Goal: Task Accomplishment & Management: Complete application form

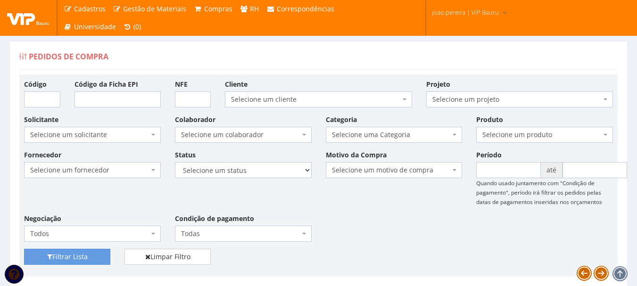
scroll to position [330, 0]
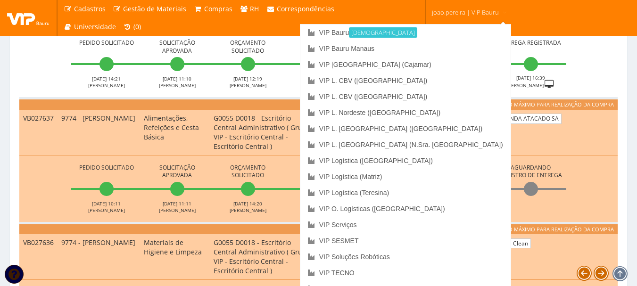
click at [477, 11] on span "joao.pereira | VIP Bauru" at bounding box center [465, 12] width 67 height 9
click at [437, 228] on link "VIP Serviços" at bounding box center [405, 225] width 210 height 16
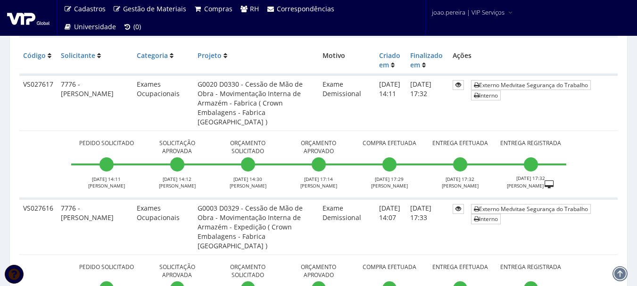
scroll to position [377, 0]
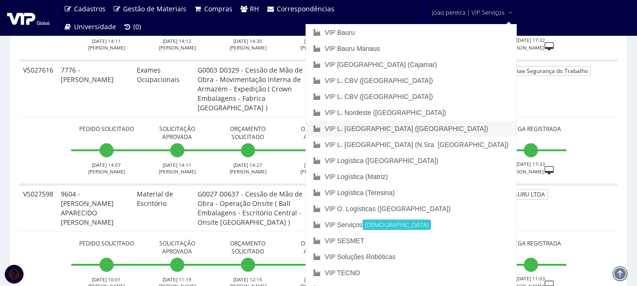
click at [470, 126] on link "VIP L. [GEOGRAPHIC_DATA] ([GEOGRAPHIC_DATA])" at bounding box center [411, 129] width 210 height 16
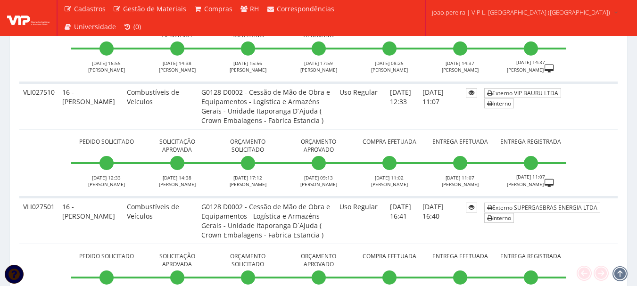
scroll to position [2593, 0]
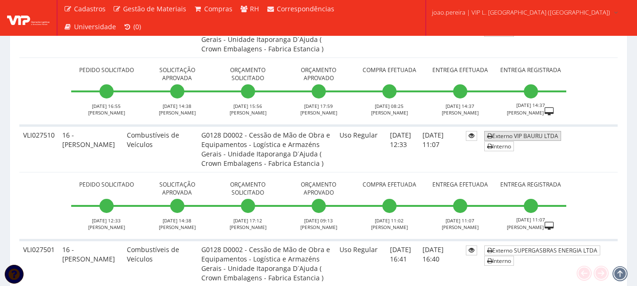
click at [534, 137] on link "Externo VIP BAURU LTDA" at bounding box center [522, 136] width 77 height 10
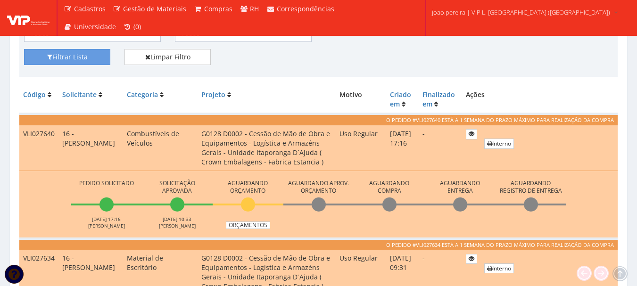
scroll to position [283, 0]
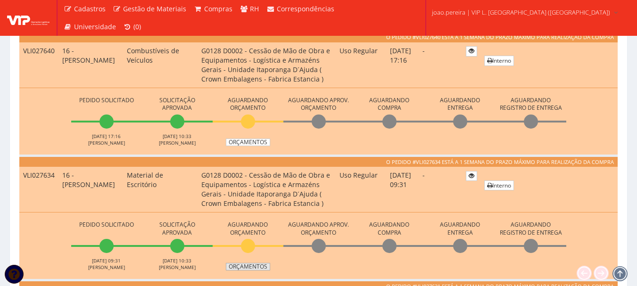
click at [256, 266] on link "Orçamentos" at bounding box center [248, 267] width 44 height 8
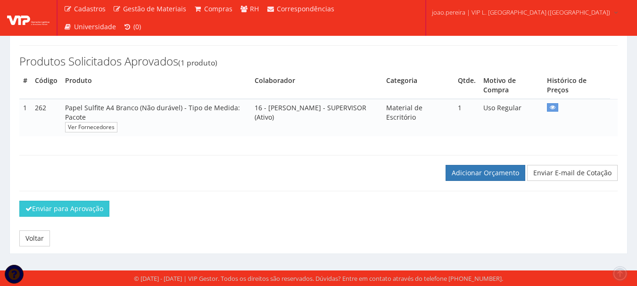
scroll to position [133, 0]
click at [487, 168] on link "Adicionar Orçamento" at bounding box center [486, 173] width 80 height 16
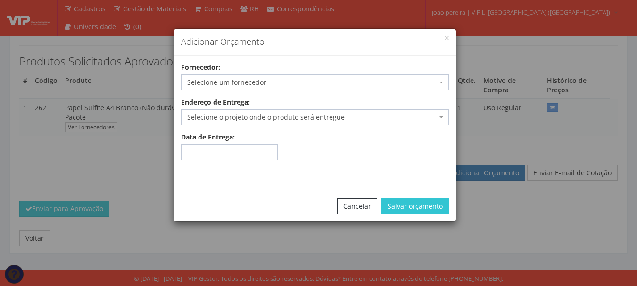
click at [439, 82] on span "Selecione um fornecedor" at bounding box center [315, 83] width 268 height 16
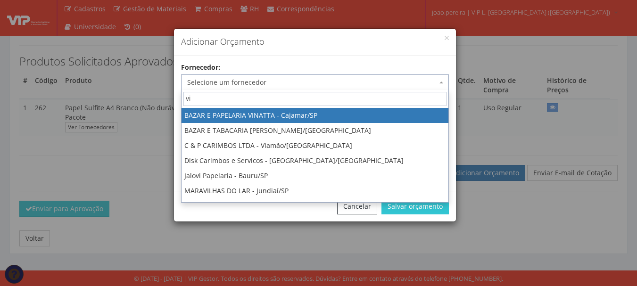
type input "vip"
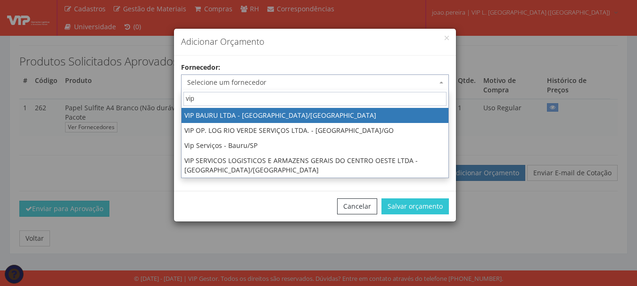
select select "532"
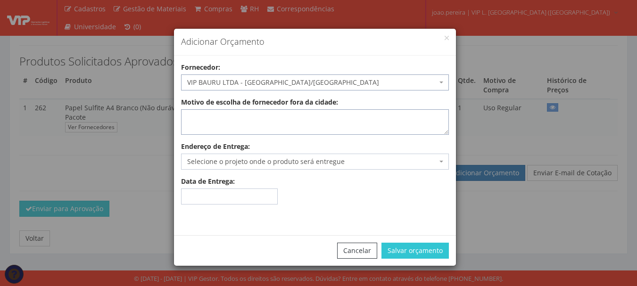
click at [296, 116] on textarea "Motivo de escolha de fornecedor fora da cidade:" at bounding box center [315, 121] width 268 height 25
type textarea "Reembolso"
click at [300, 160] on span "Selecione o projeto onde o produto será entregue" at bounding box center [312, 161] width 250 height 9
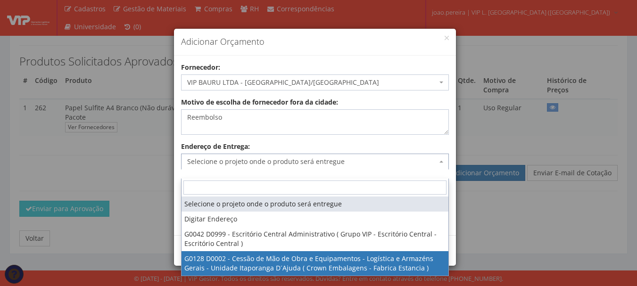
select select "128"
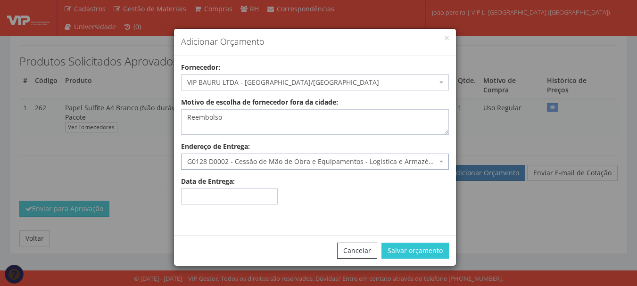
click at [425, 159] on span "G0128 D0002 - Cessão de Mão de Obra e Equipamentos - Logística e Armazéns Gerai…" at bounding box center [312, 161] width 250 height 9
click at [414, 250] on button "Salvar orçamento" at bounding box center [414, 251] width 67 height 16
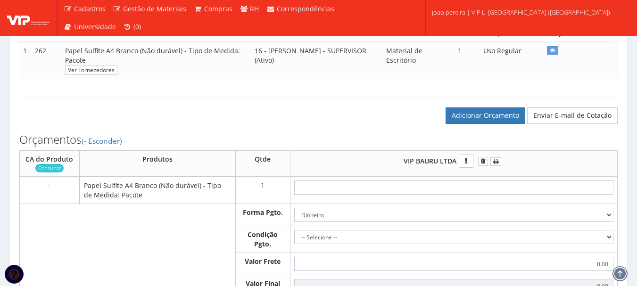
scroll to position [236, 0]
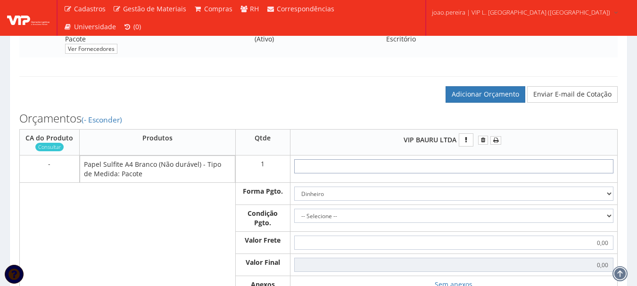
click at [472, 174] on input "text" at bounding box center [453, 166] width 319 height 14
type input "5"
type input "5,00"
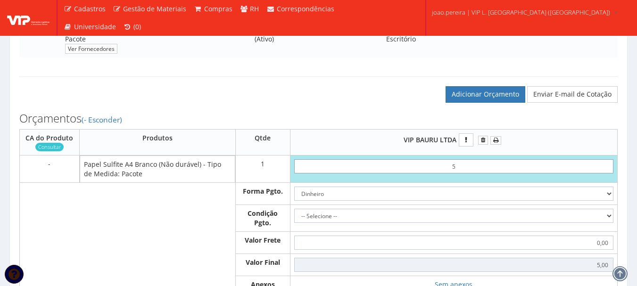
type input "51"
type input "51,00"
type input "5,19"
type input "51,98"
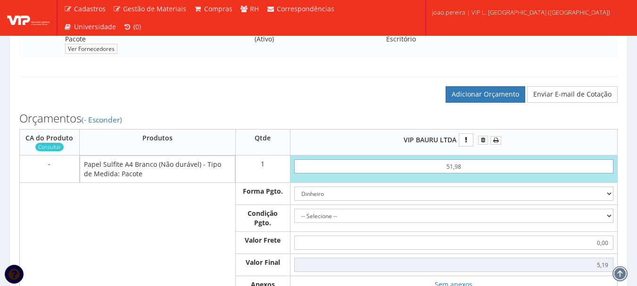
type input "51,98"
click at [478, 201] on select "Dinheiro Boleto Bancário Depósito Transferência Bancária Cartão de Crédito Cart…" at bounding box center [453, 194] width 319 height 14
select select "3"
click at [294, 196] on select "Dinheiro Boleto Bancário Depósito Transferência Bancária Cartão de Crédito Cart…" at bounding box center [453, 194] width 319 height 14
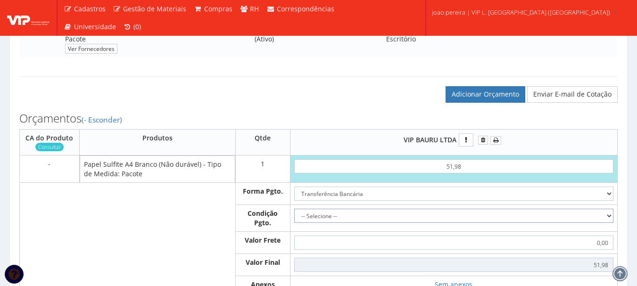
drag, startPoint x: 543, startPoint y: 226, endPoint x: 516, endPoint y: 224, distance: 27.0
click at [543, 223] on select "-- Selecione -- À vista 7 dias 10 dias" at bounding box center [453, 216] width 319 height 14
select select "0"
click at [294, 218] on select "-- Selecione -- À vista 7 dias 10 dias" at bounding box center [453, 216] width 319 height 14
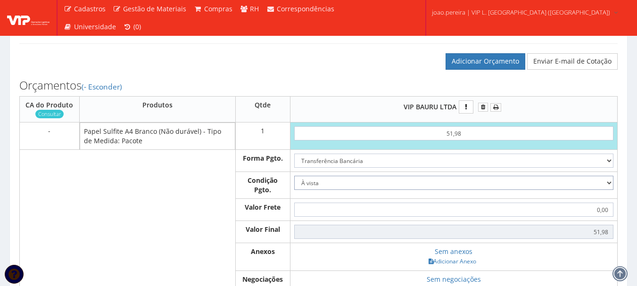
scroll to position [283, 0]
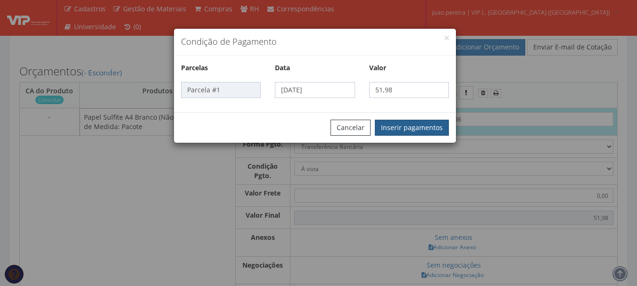
click at [409, 131] on button "Inserir pagamentos" at bounding box center [412, 128] width 74 height 16
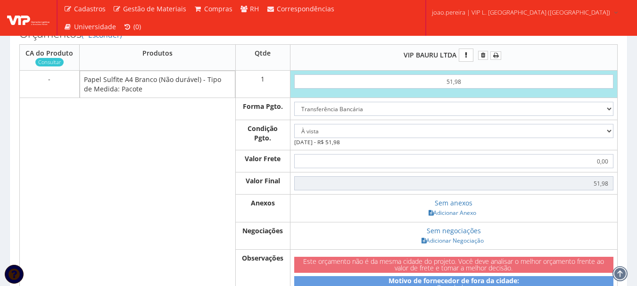
scroll to position [377, 0]
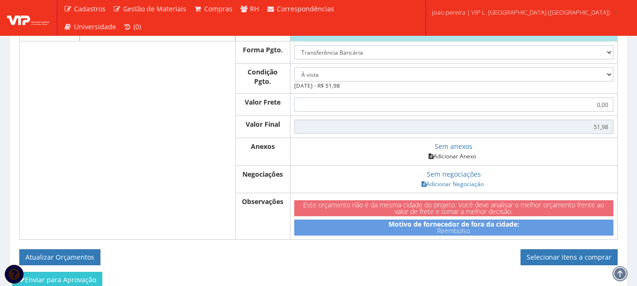
click at [456, 161] on link "Adicionar Anexo" at bounding box center [452, 156] width 53 height 10
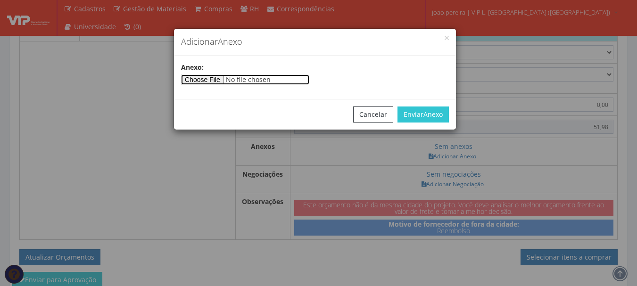
click at [224, 77] on input"] "file" at bounding box center [245, 80] width 128 height 10
type input"] "C:\fakepath\PEDIDOS SEM NOTA FISCAL Mister Beef.docx"
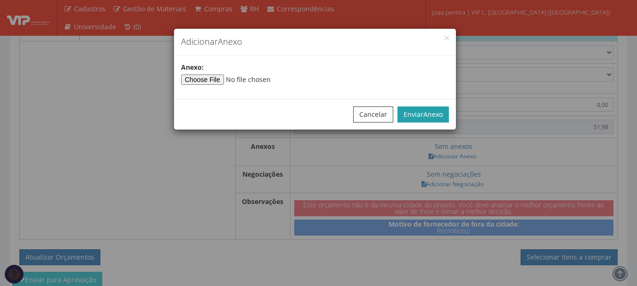
click at [427, 112] on span "Anexo" at bounding box center [432, 114] width 19 height 9
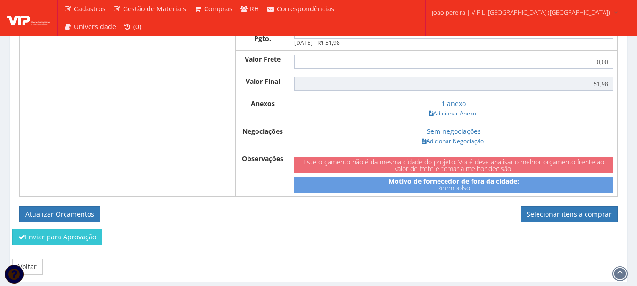
scroll to position [458, 0]
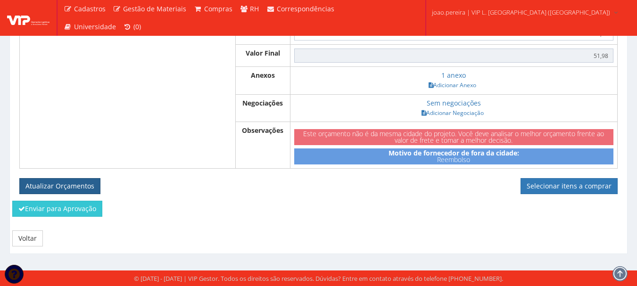
click at [80, 182] on button "Atualizar Orçamentos" at bounding box center [59, 186] width 81 height 16
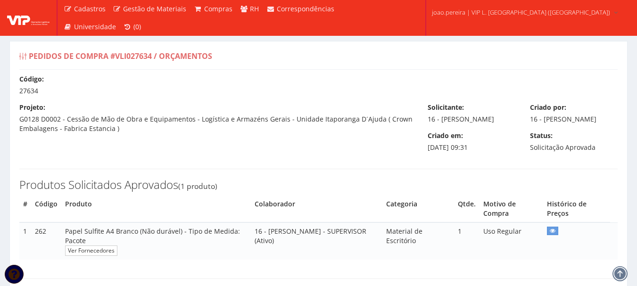
select select "0"
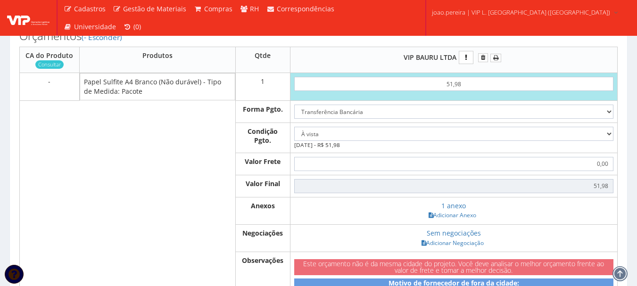
scroll to position [424, 0]
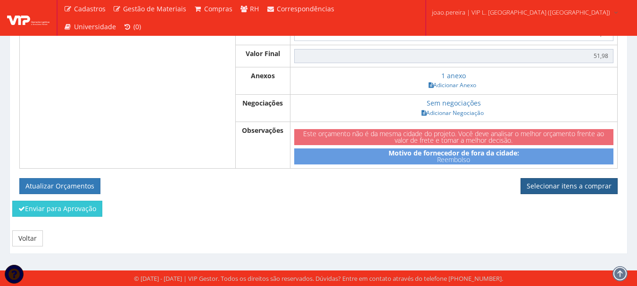
click at [566, 186] on link "Selecionar itens a comprar" at bounding box center [569, 186] width 97 height 16
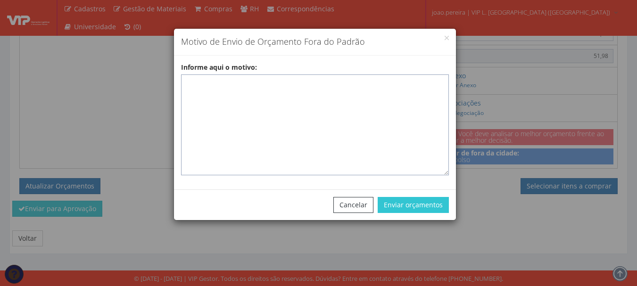
click at [257, 91] on textarea "Informe aqui o motivo:" at bounding box center [315, 125] width 268 height 101
click at [193, 88] on textarea "Informe aqui o motivo:" at bounding box center [315, 125] width 268 height 101
paste textarea "Pedido de compras para emissão de reembolso para colaborador - REEMBOLSO"
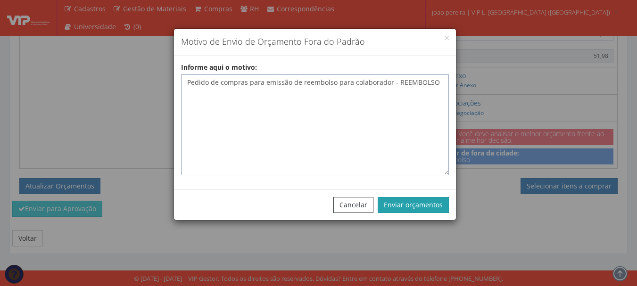
type textarea "Pedido de compras para emissão de reembolso para colaborador - REEMBOLSO"
click at [414, 202] on button "Enviar orçamentos" at bounding box center [413, 205] width 71 height 16
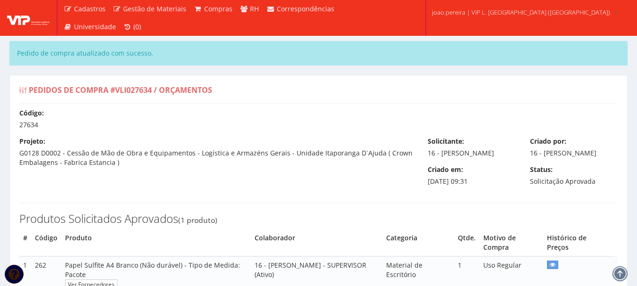
select select "0"
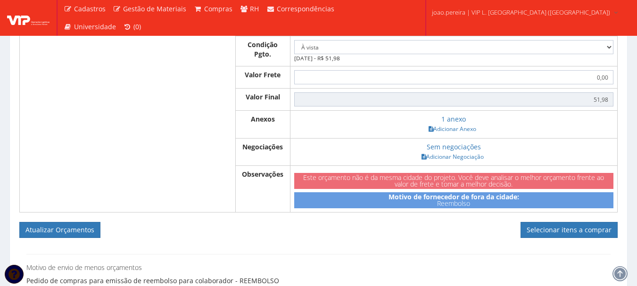
scroll to position [508, 0]
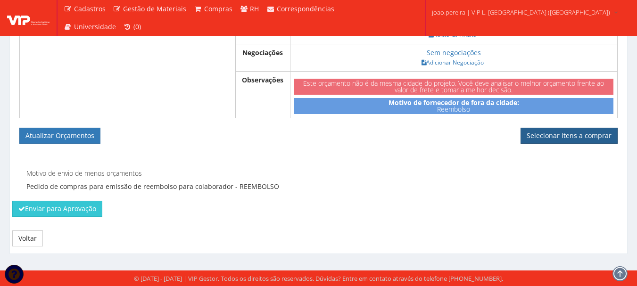
click at [589, 136] on link "Selecionar itens a comprar" at bounding box center [569, 136] width 97 height 16
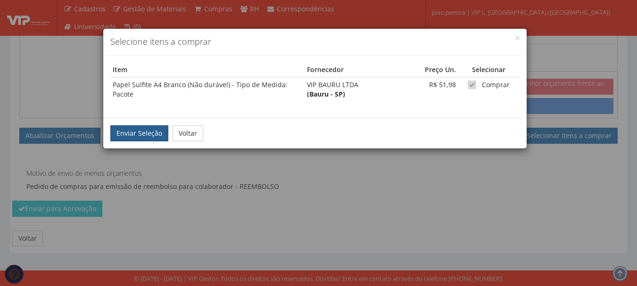
click at [126, 127] on button "Enviar Seleção" at bounding box center [139, 133] width 58 height 16
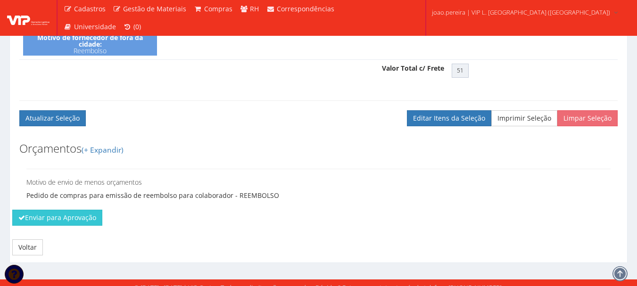
scroll to position [397, 0]
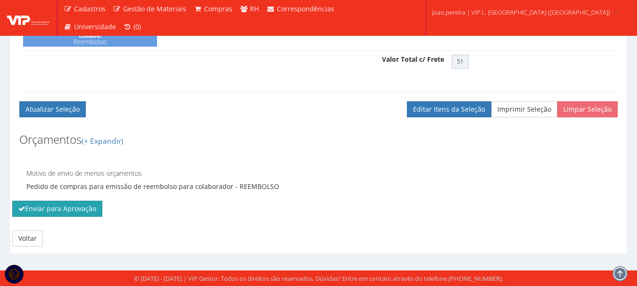
click at [40, 204] on button "Enviar para Aprovação" at bounding box center [57, 209] width 90 height 16
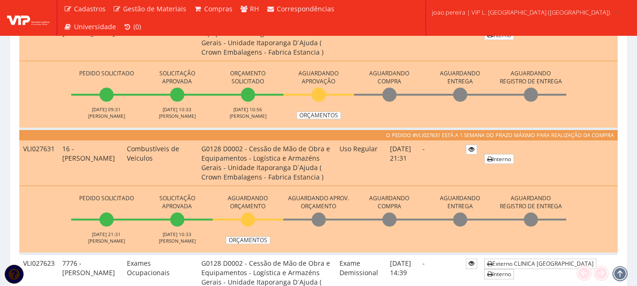
scroll to position [472, 0]
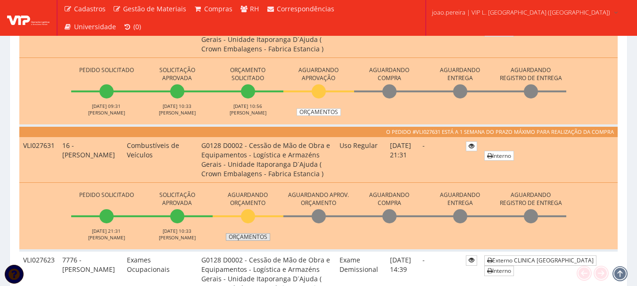
click at [253, 238] on link "Orçamentos" at bounding box center [248, 237] width 44 height 8
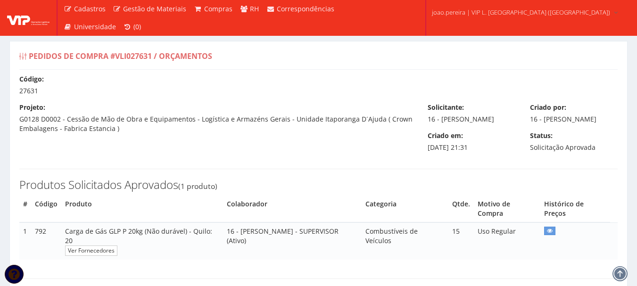
scroll to position [133, 0]
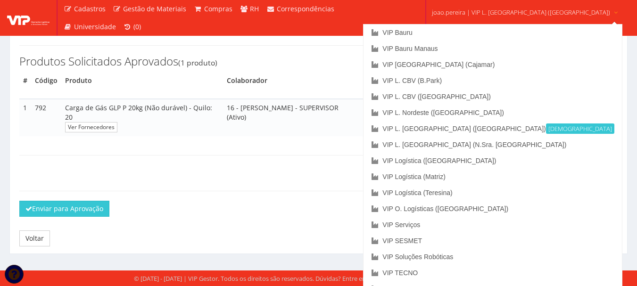
click at [521, 9] on span "joao.pereira | VIP L. [GEOGRAPHIC_DATA] ([GEOGRAPHIC_DATA])" at bounding box center [521, 12] width 178 height 9
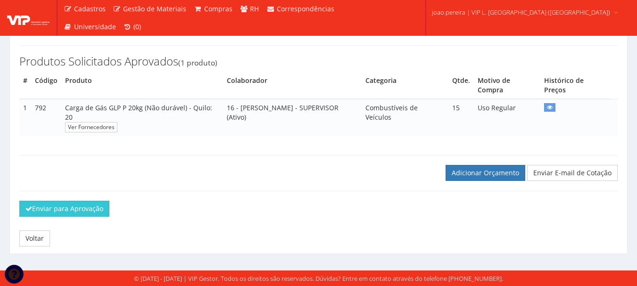
click at [522, 8] on span "joao.pereira | VIP L. [GEOGRAPHIC_DATA] ([GEOGRAPHIC_DATA])" at bounding box center [521, 12] width 178 height 9
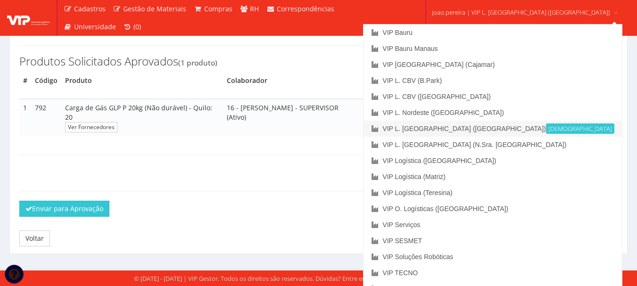
click at [506, 130] on link "VIP L. [GEOGRAPHIC_DATA] ([GEOGRAPHIC_DATA]) Ativa" at bounding box center [493, 129] width 258 height 16
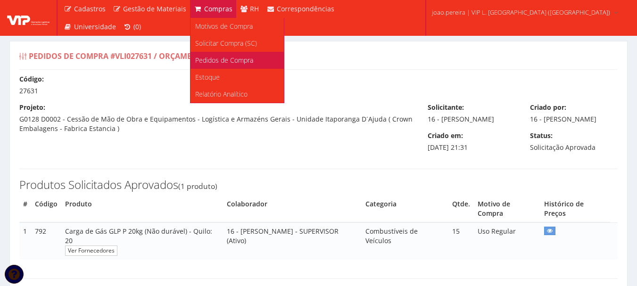
click at [229, 62] on span "Pedidos de Compra" at bounding box center [224, 60] width 58 height 9
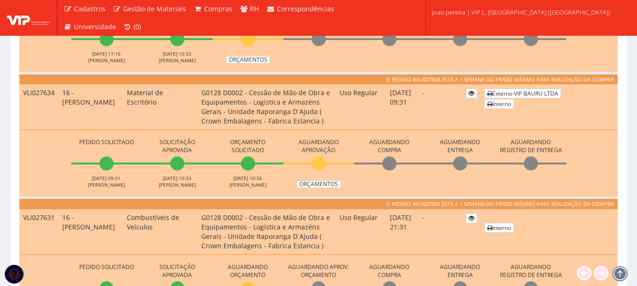
scroll to position [283, 0]
